Goal: Navigation & Orientation: Find specific page/section

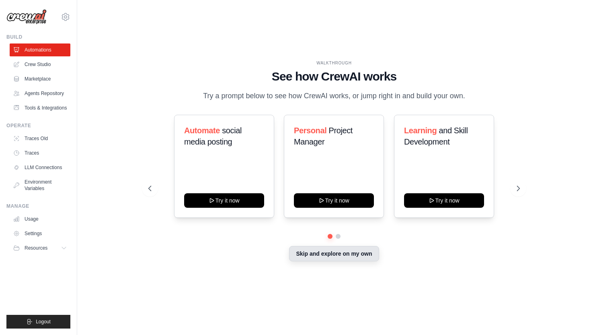
click at [347, 261] on button "Skip and explore on my own" at bounding box center [334, 253] width 90 height 15
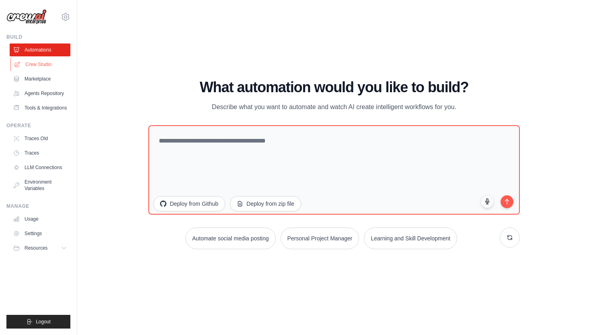
click at [49, 68] on link "Crew Studio" at bounding box center [40, 64] width 61 height 13
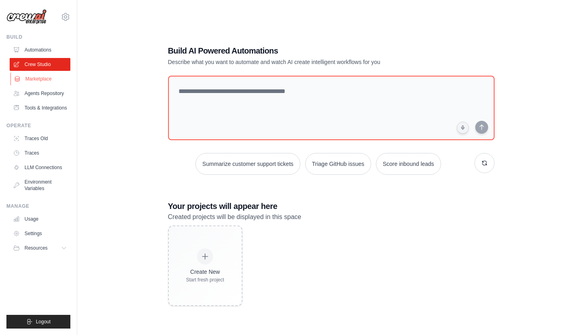
click at [45, 80] on link "Marketplace" at bounding box center [40, 78] width 61 height 13
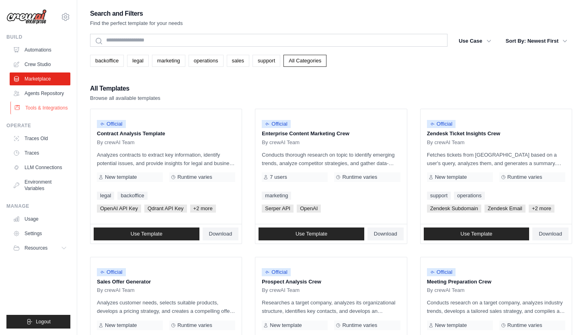
click at [39, 113] on link "Tools & Integrations" at bounding box center [40, 107] width 61 height 13
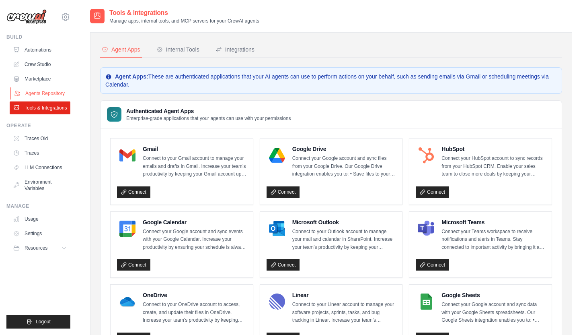
click at [48, 94] on link "Agents Repository" at bounding box center [40, 93] width 61 height 13
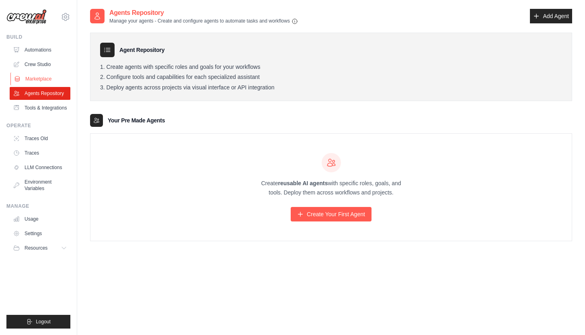
click at [47, 80] on link "Marketplace" at bounding box center [40, 78] width 61 height 13
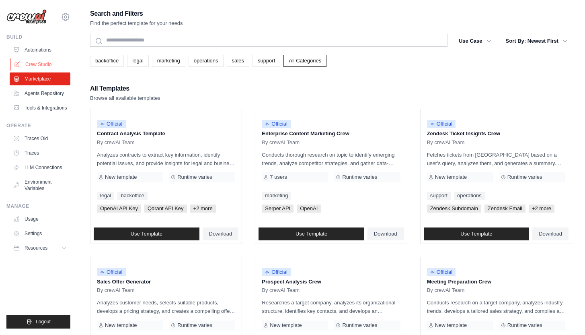
click at [38, 65] on link "Crew Studio" at bounding box center [40, 64] width 61 height 13
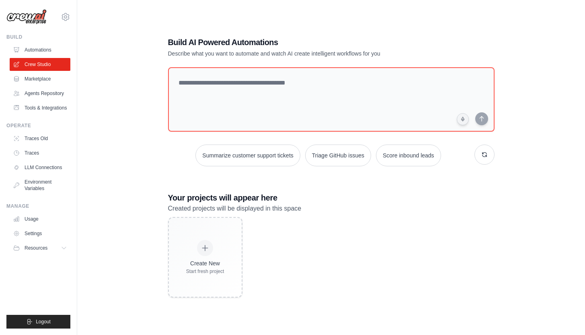
scroll to position [16, 0]
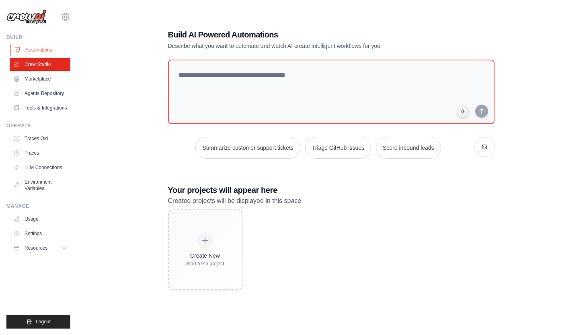
click at [38, 50] on link "Automations" at bounding box center [40, 49] width 61 height 13
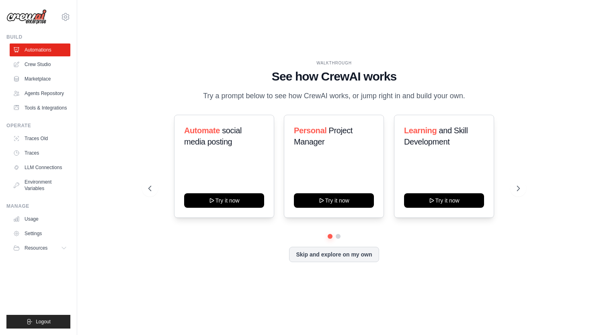
click at [31, 19] on img at bounding box center [26, 16] width 40 height 15
click at [64, 16] on icon at bounding box center [65, 17] width 2 height 2
click at [185, 47] on div "WALKTHROUGH See how CrewAI works Try a prompt below to see how CrewAI works, or…" at bounding box center [334, 167] width 488 height 319
click at [61, 254] on button "Resources" at bounding box center [40, 247] width 61 height 13
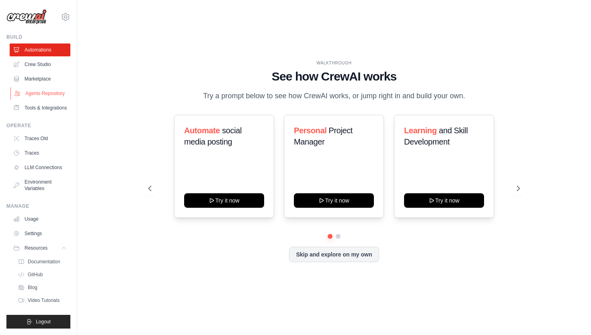
click at [40, 87] on link "Agents Repository" at bounding box center [40, 93] width 61 height 13
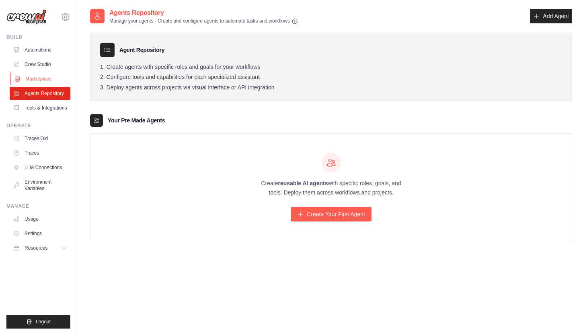
click at [36, 79] on link "Marketplace" at bounding box center [40, 78] width 61 height 13
click at [37, 64] on link "Crew Studio" at bounding box center [40, 64] width 61 height 13
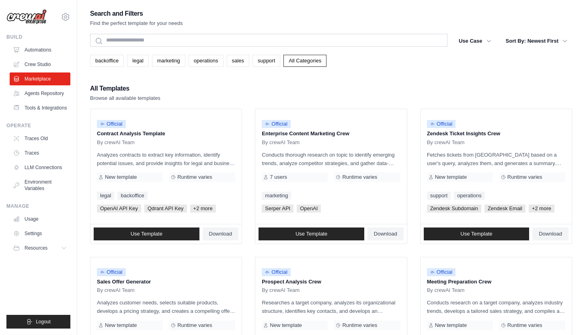
click at [33, 15] on img at bounding box center [26, 16] width 40 height 15
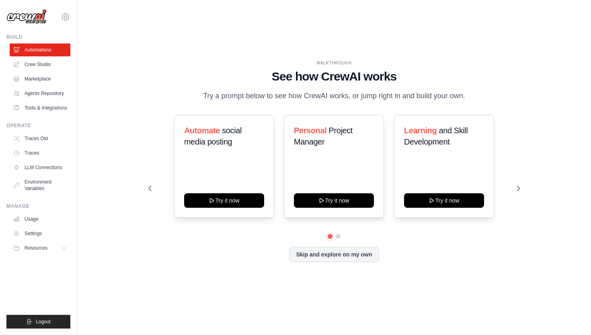
click at [142, 74] on div "WALKTHROUGH See how CrewAI works Try a prompt below to see how CrewAI works, or…" at bounding box center [334, 167] width 391 height 215
click at [21, 15] on img at bounding box center [26, 16] width 40 height 15
click at [24, 16] on img at bounding box center [26, 16] width 40 height 15
drag, startPoint x: 24, startPoint y: 16, endPoint x: 25, endPoint y: 8, distance: 7.4
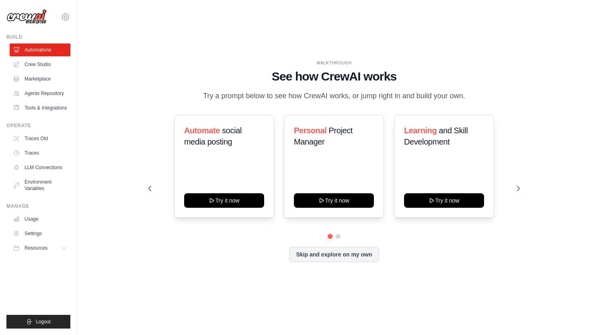
click at [24, 15] on img at bounding box center [26, 16] width 40 height 15
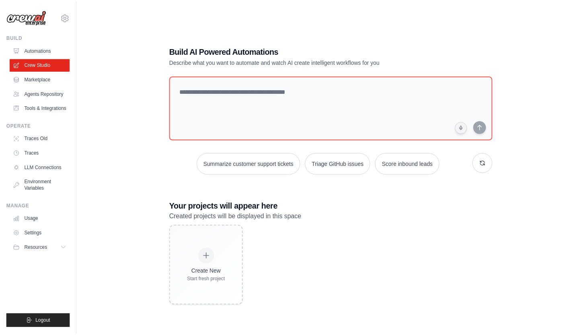
scroll to position [16, 0]
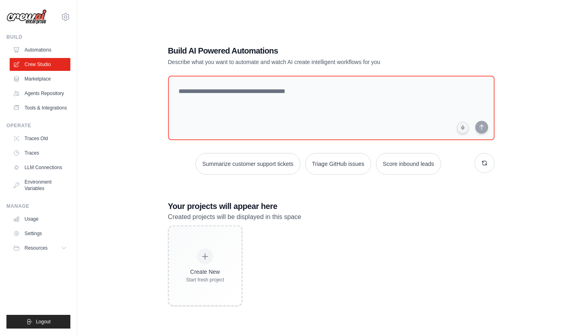
click at [43, 53] on link "Automations" at bounding box center [40, 49] width 61 height 13
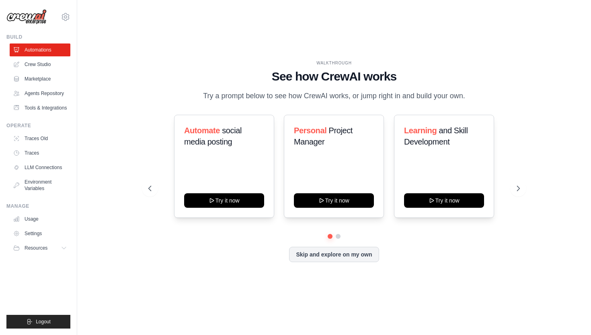
click at [19, 14] on img at bounding box center [26, 16] width 40 height 15
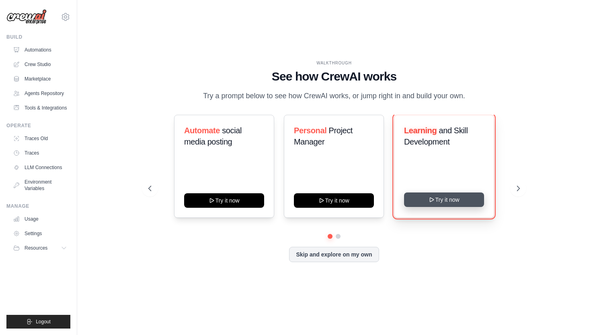
click at [438, 203] on button "Try it now" at bounding box center [444, 199] width 80 height 14
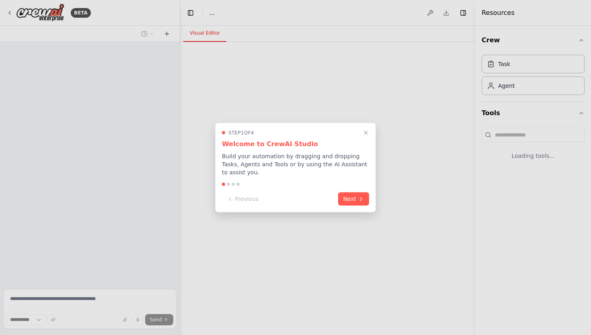
select select "****"
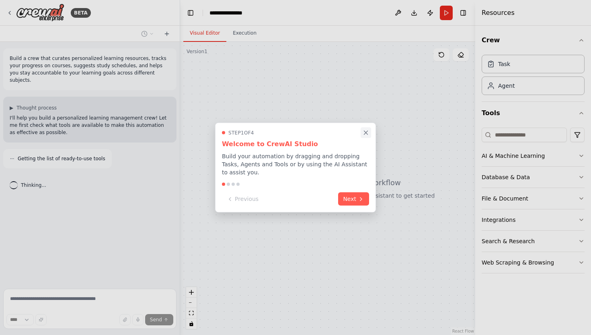
click at [366, 130] on icon "Close walkthrough" at bounding box center [366, 132] width 7 height 7
